Goal: Download file/media

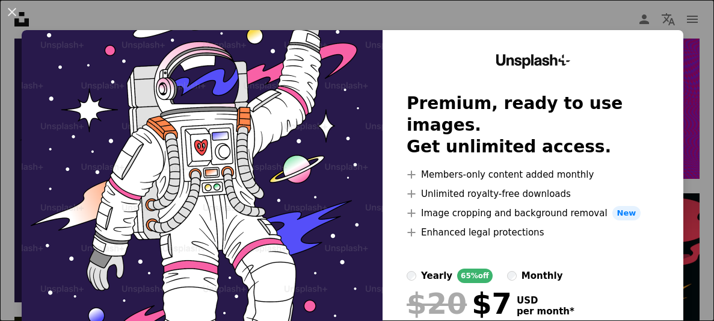
drag, startPoint x: 319, startPoint y: 150, endPoint x: 537, endPoint y: 82, distance: 228.7
click at [533, 84] on div "Unsplash+ Premium, ready to use images. Get unlimited access. A plus sign Membe…" at bounding box center [353, 221] width 662 height 383
click at [624, 16] on div "An X shape Unsplash+ Premium, ready to use images. Get unlimited access. A plus…" at bounding box center [357, 160] width 714 height 321
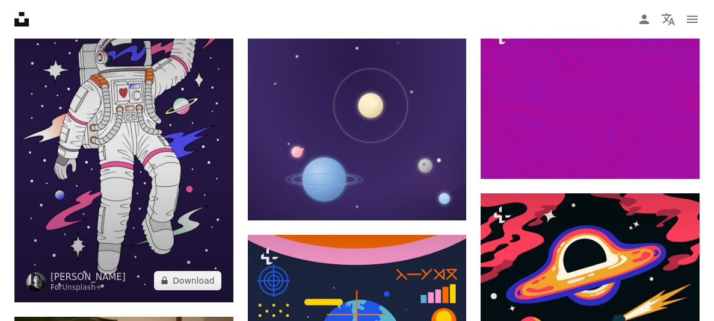
click at [139, 179] on img at bounding box center [123, 138] width 219 height 328
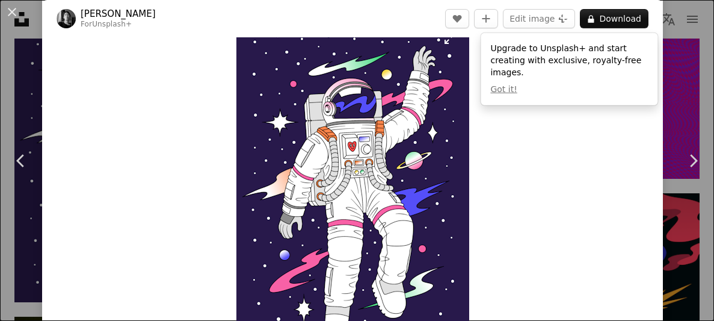
scroll to position [28, 0]
